Goal: Task Accomplishment & Management: Use online tool/utility

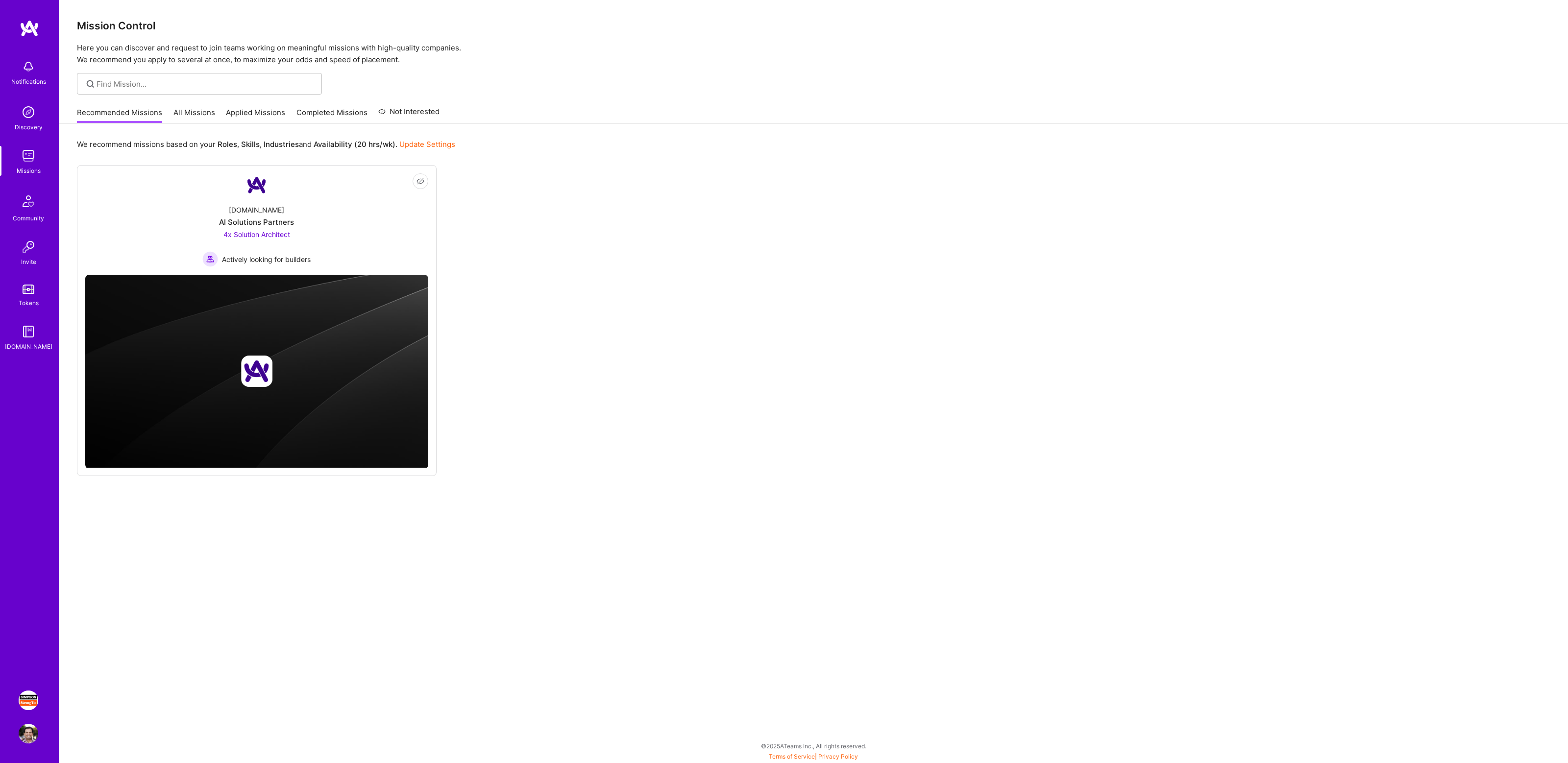
click at [29, 697] on img at bounding box center [29, 700] width 19 height 19
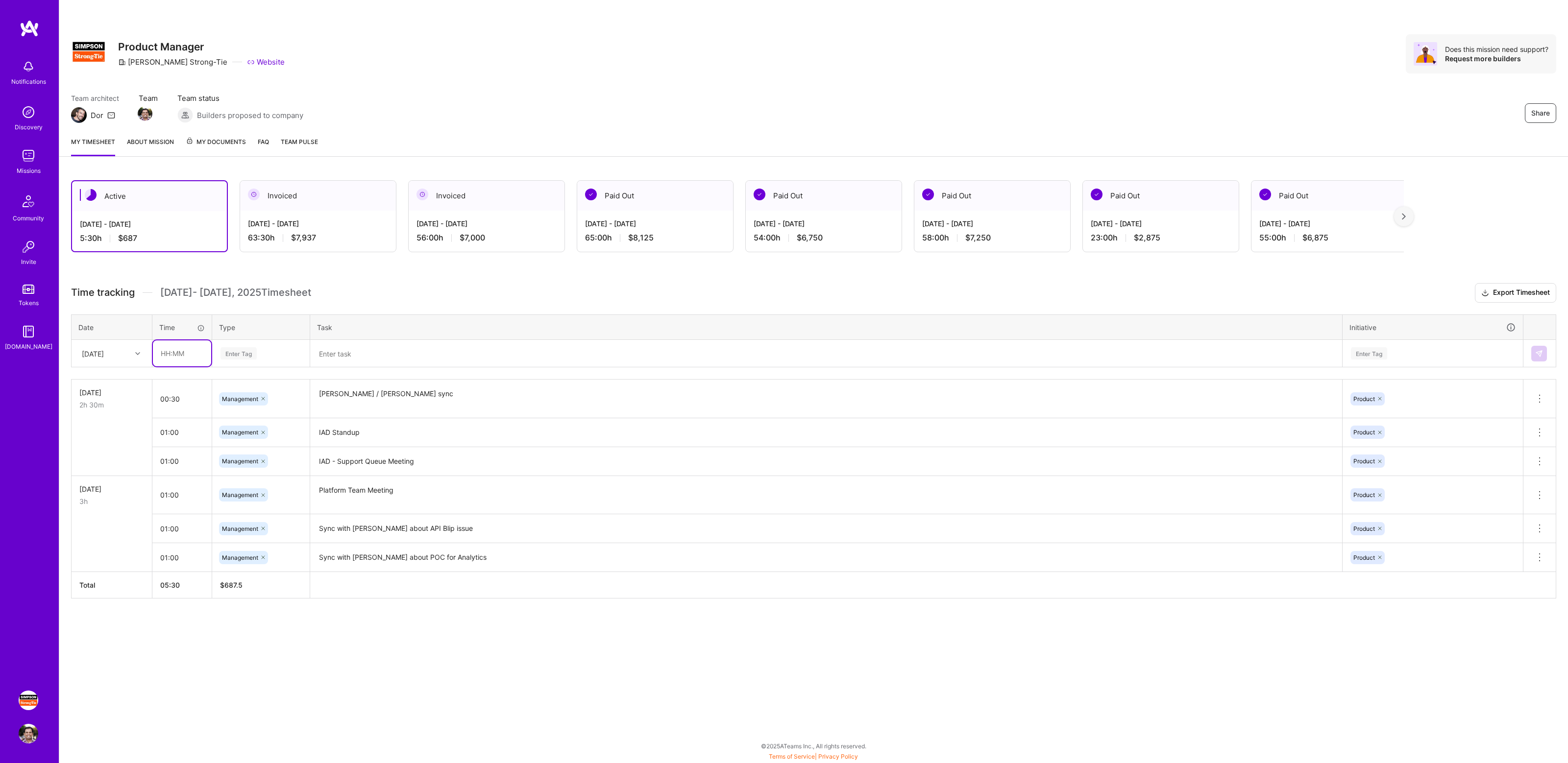
click at [182, 354] on input "text" at bounding box center [182, 353] width 58 height 26
type input "02:30"
type input "mana"
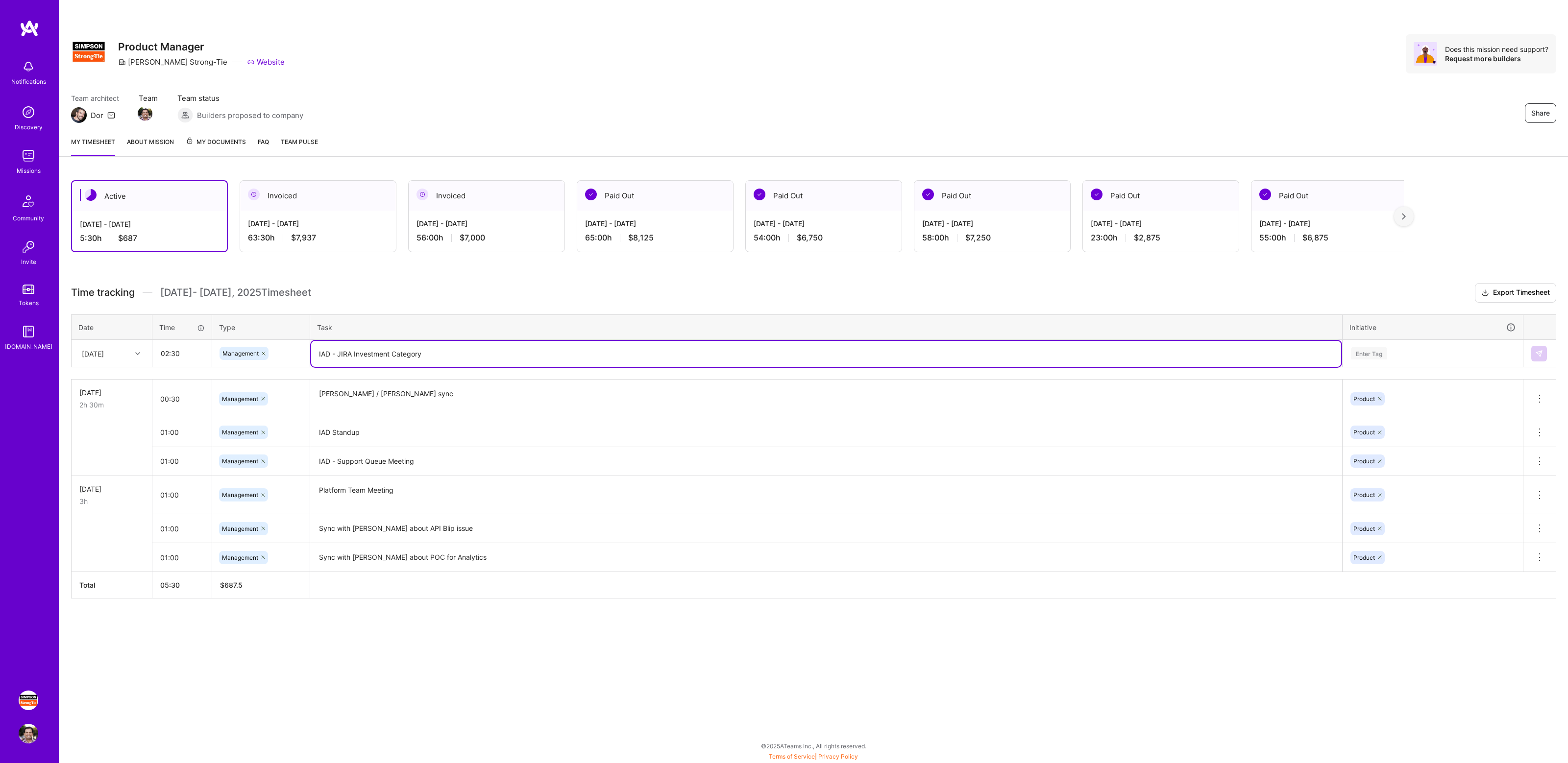
click at [433, 353] on textarea "IAD - JIRA Investment Category" at bounding box center [826, 354] width 1030 height 26
type textarea "IAD - JIRA Investment Category Cleanup"
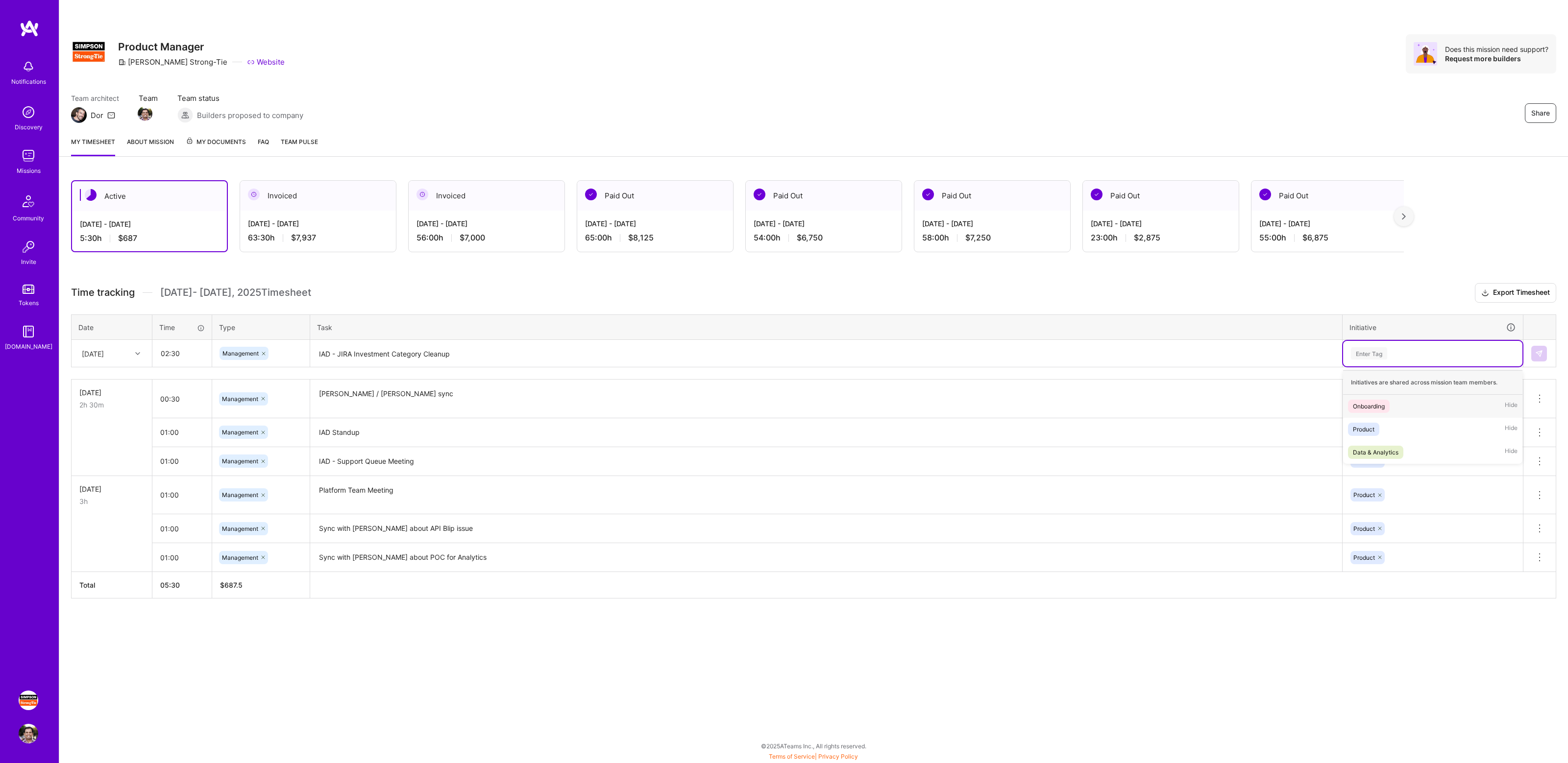
click at [1409, 343] on div "Enter Tag" at bounding box center [1433, 354] width 180 height 26
click at [1393, 420] on div "Product Hide" at bounding box center [1433, 430] width 180 height 23
click at [1531, 354] on button at bounding box center [1539, 354] width 16 height 16
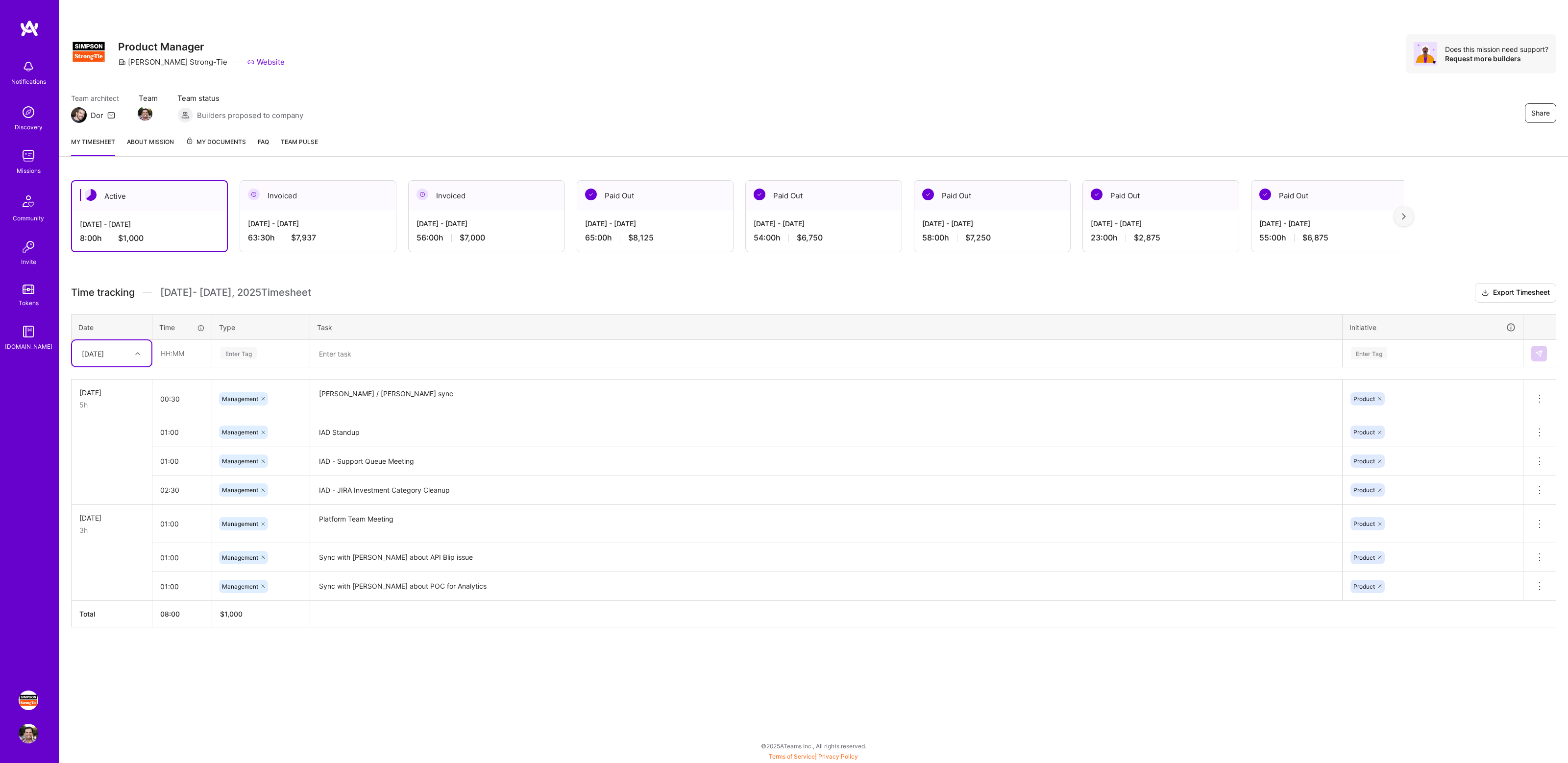
click at [478, 284] on h3 "Time tracking [DATE] - [DATE] Timesheet Export Timesheet" at bounding box center [814, 293] width 1485 height 19
click at [525, 283] on h3 "Time tracking [DATE] - [DATE] Timesheet Export Timesheet" at bounding box center [814, 293] width 1485 height 19
click at [1160, 290] on h3 "Time tracking [DATE] - [DATE] Timesheet Export Timesheet" at bounding box center [814, 293] width 1485 height 19
click at [401, 491] on textarea "IAD - JIRA Investment Category Cleanup" at bounding box center [826, 490] width 1030 height 27
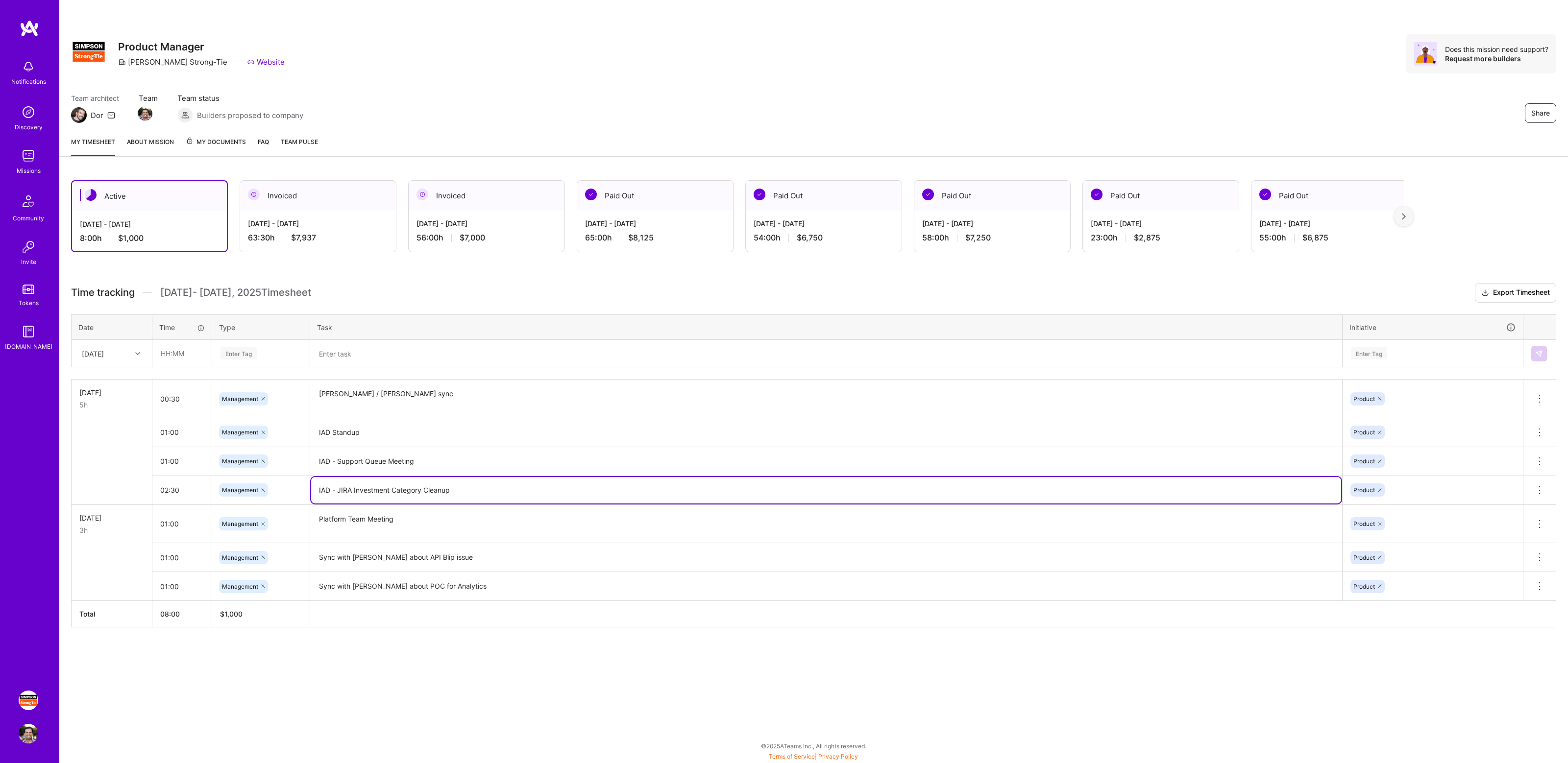
click at [407, 489] on textarea "IAD - JIRA Investment Category Cleanup" at bounding box center [826, 490] width 1030 height 26
type textarea "IAD - JIRA Investment Strategy Cleanup"
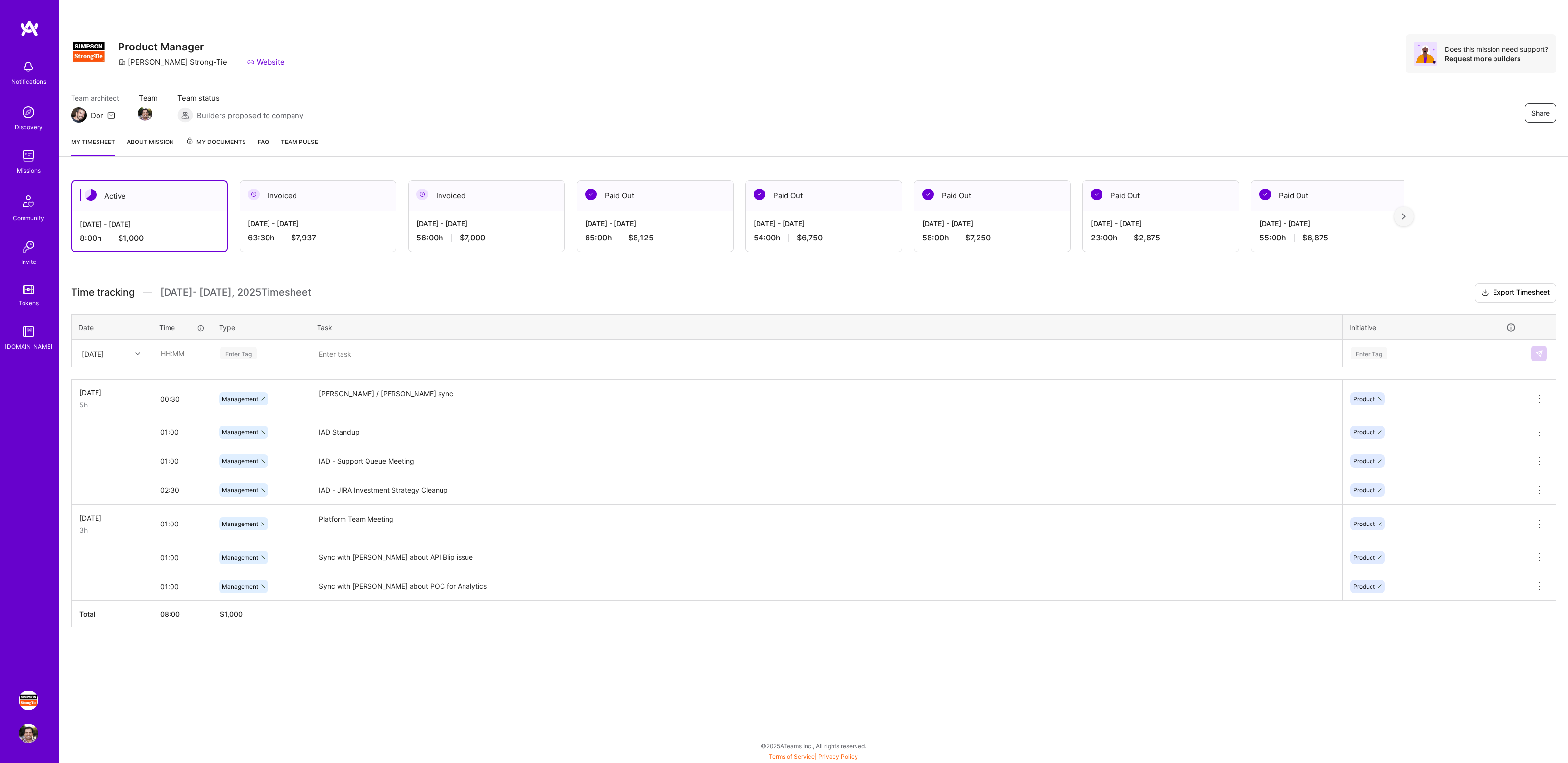
click at [712, 287] on h3 "Time tracking [DATE] - [DATE] Timesheet Export Timesheet" at bounding box center [814, 293] width 1485 height 19
click at [607, 288] on h3 "Time tracking [DATE] - [DATE] Timesheet Export Timesheet" at bounding box center [814, 293] width 1485 height 19
click at [853, 86] on div "Share Product Manager [PERSON_NAME]-Tie Website Does this mission need support?…" at bounding box center [813, 64] width 1509 height 129
click at [925, 61] on div "Share Product Manager [PERSON_NAME]-Tie Website Does this mission need support?…" at bounding box center [814, 54] width 1485 height 39
